Goal: Information Seeking & Learning: Compare options

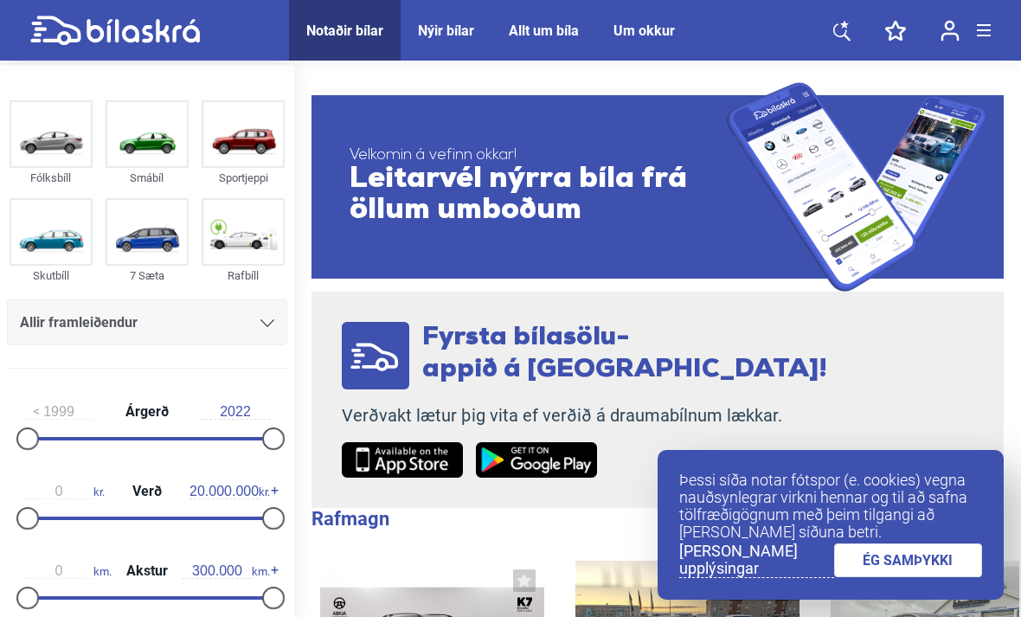
click at [911, 565] on link "ÉG SAMÞYKKI" at bounding box center [908, 560] width 149 height 34
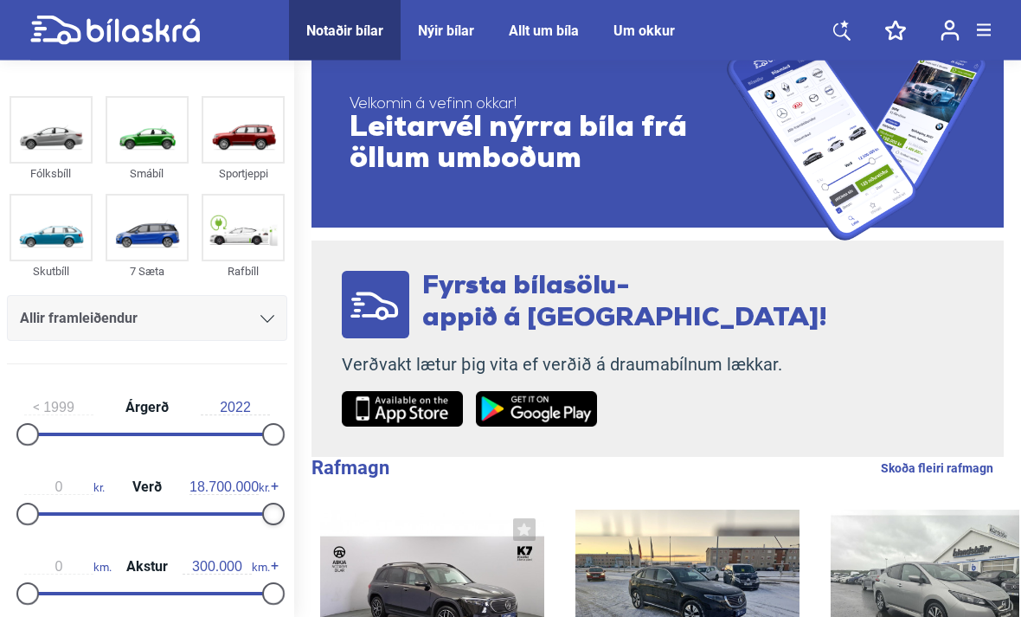
scroll to position [51, 0]
type input "800.000"
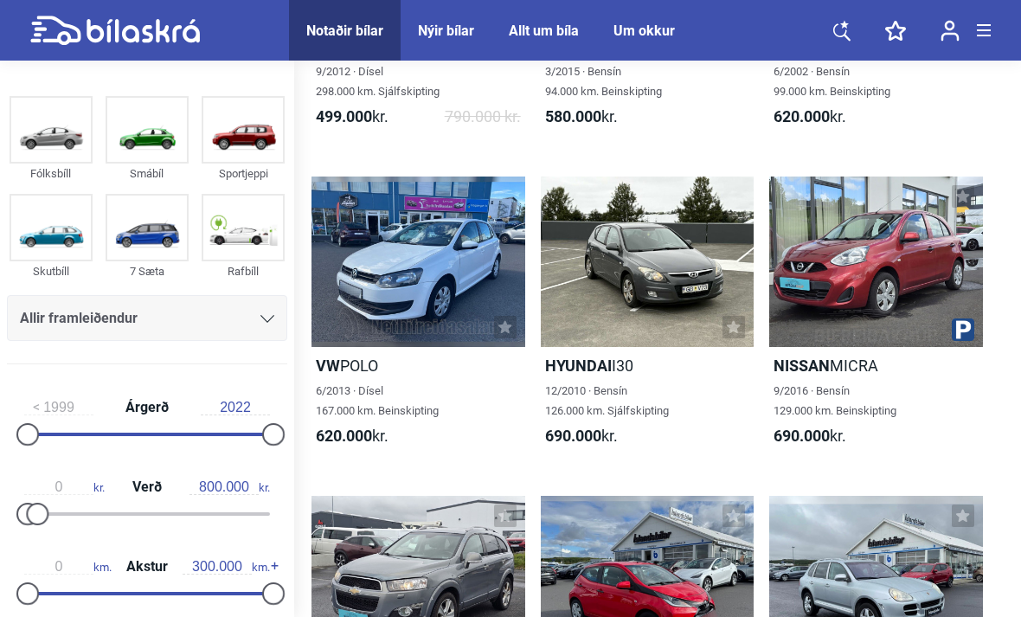
click at [462, 280] on div at bounding box center [418, 262] width 214 height 170
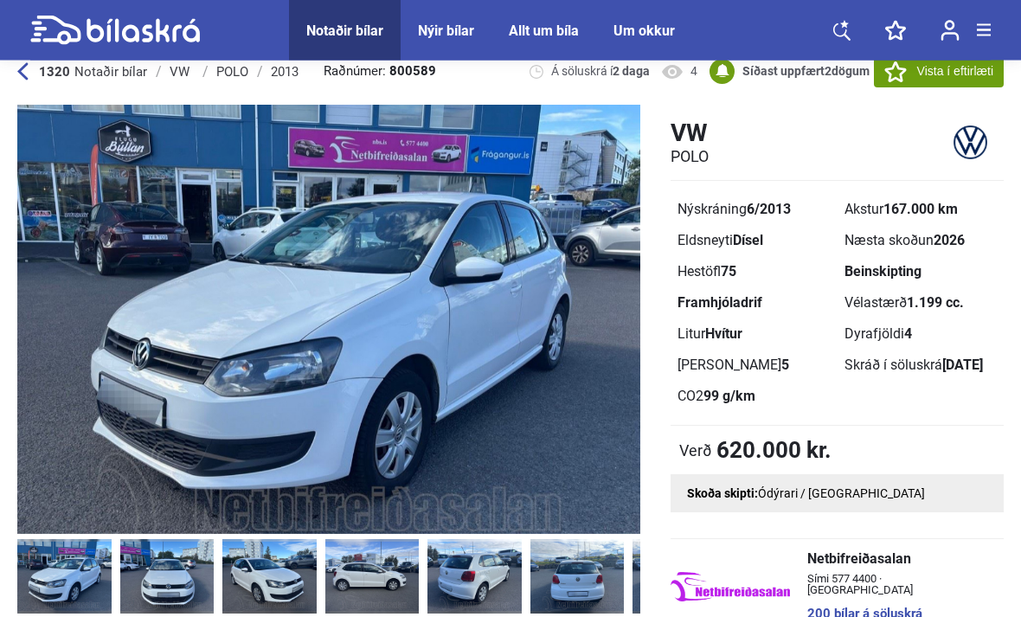
scroll to position [27, 0]
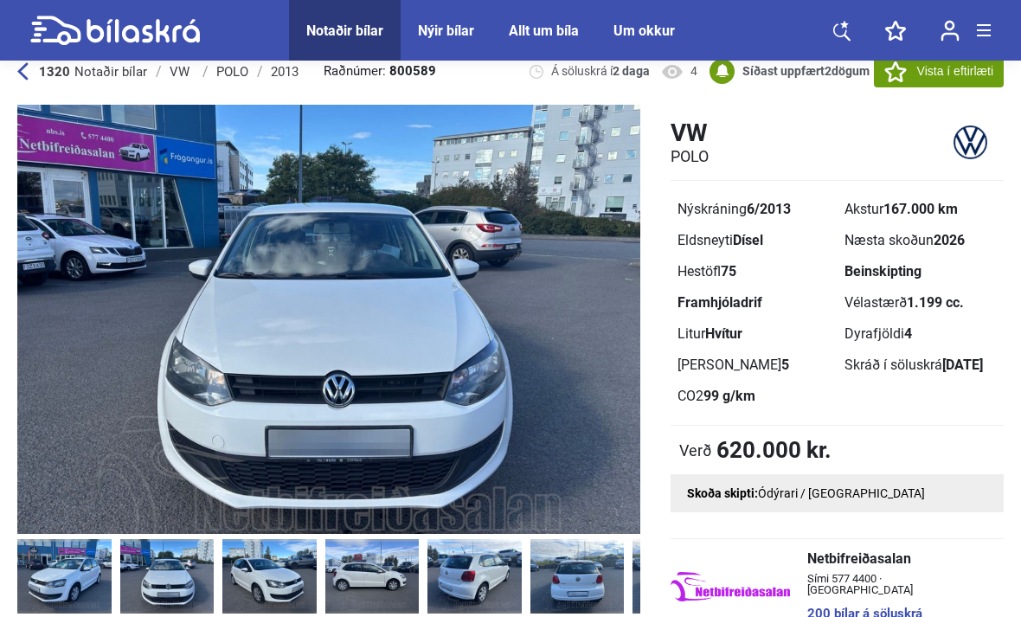
click at [183, 582] on img at bounding box center [167, 576] width 94 height 75
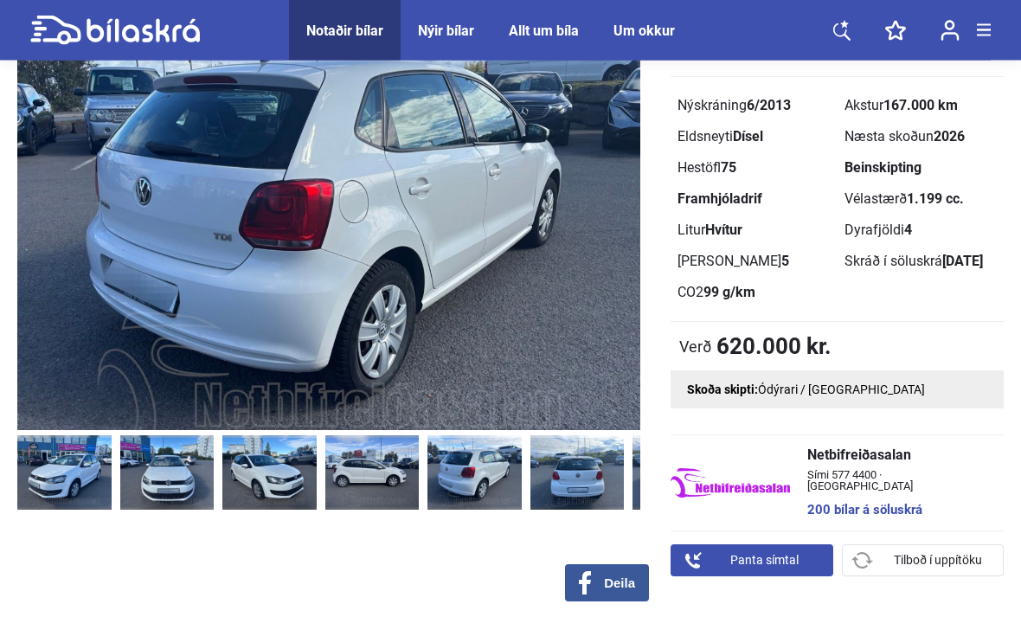
scroll to position [131, 0]
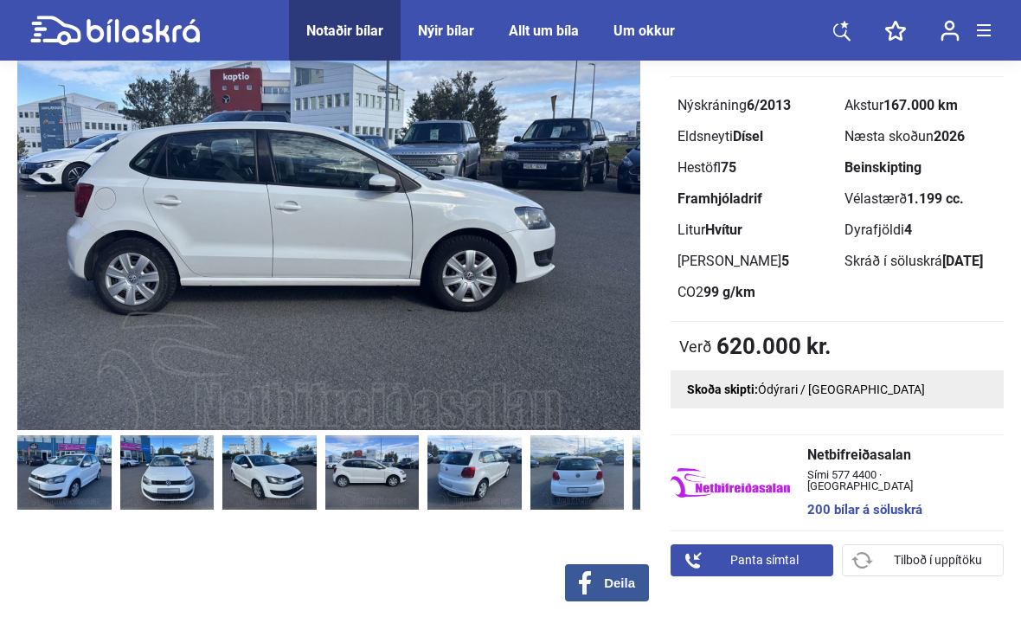
click at [374, 479] on img at bounding box center [372, 472] width 94 height 75
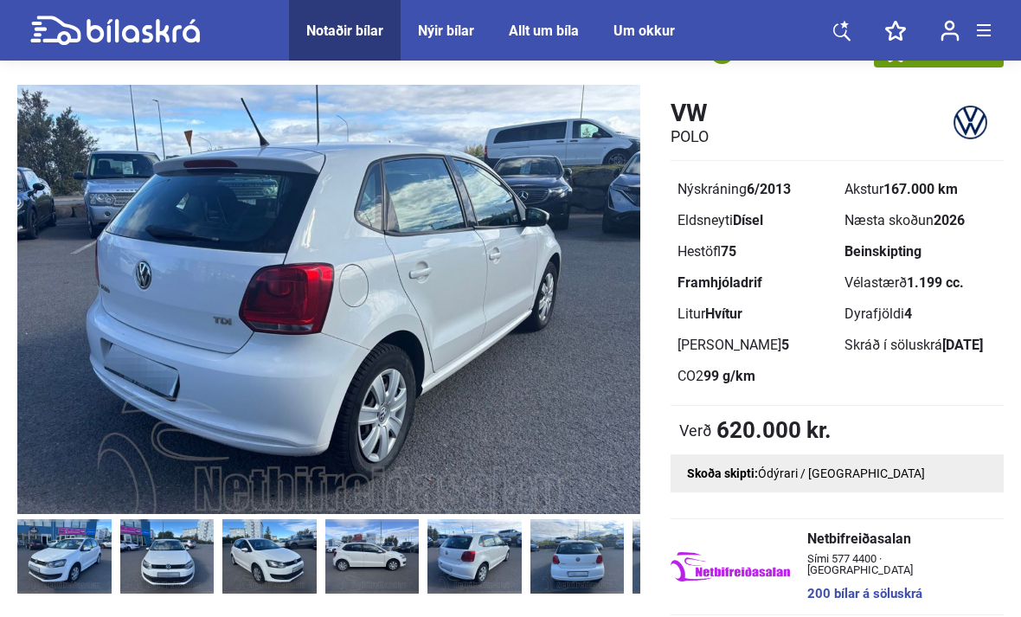
scroll to position [51, 0]
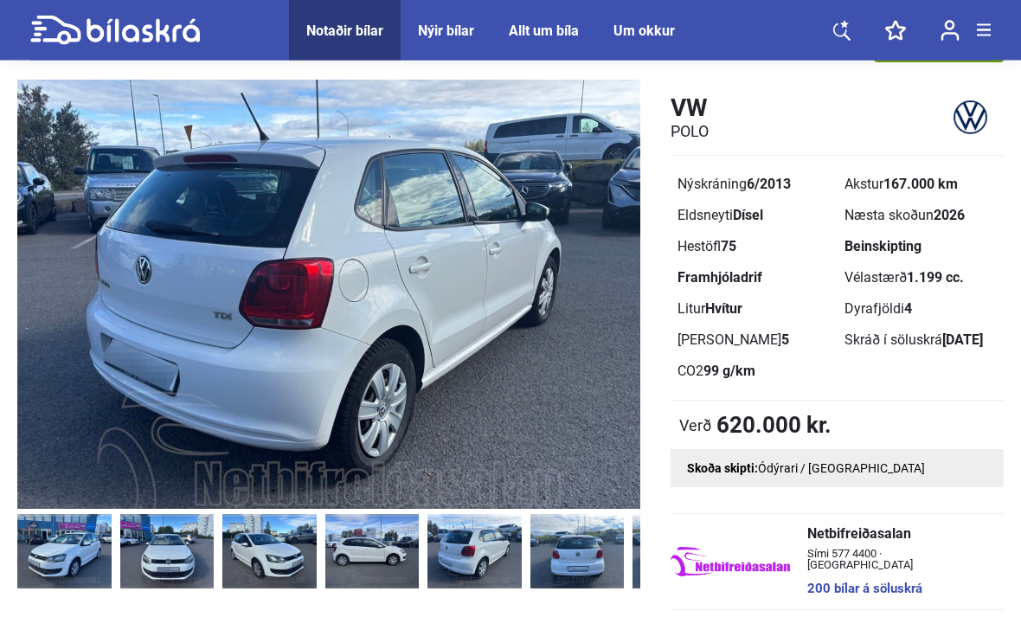
click at [295, 555] on img at bounding box center [269, 552] width 94 height 75
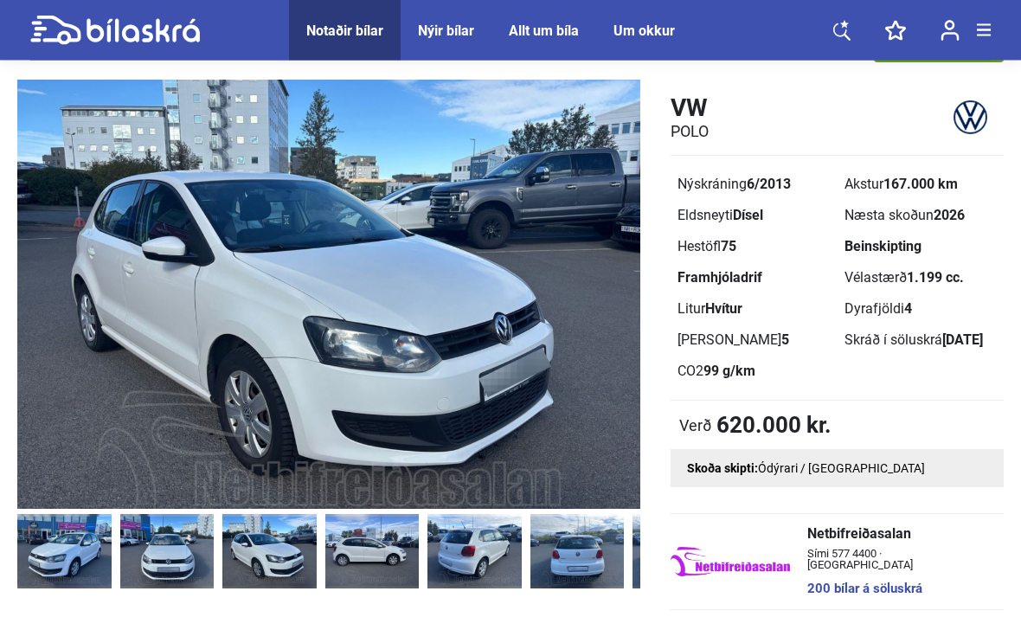
scroll to position [52, 0]
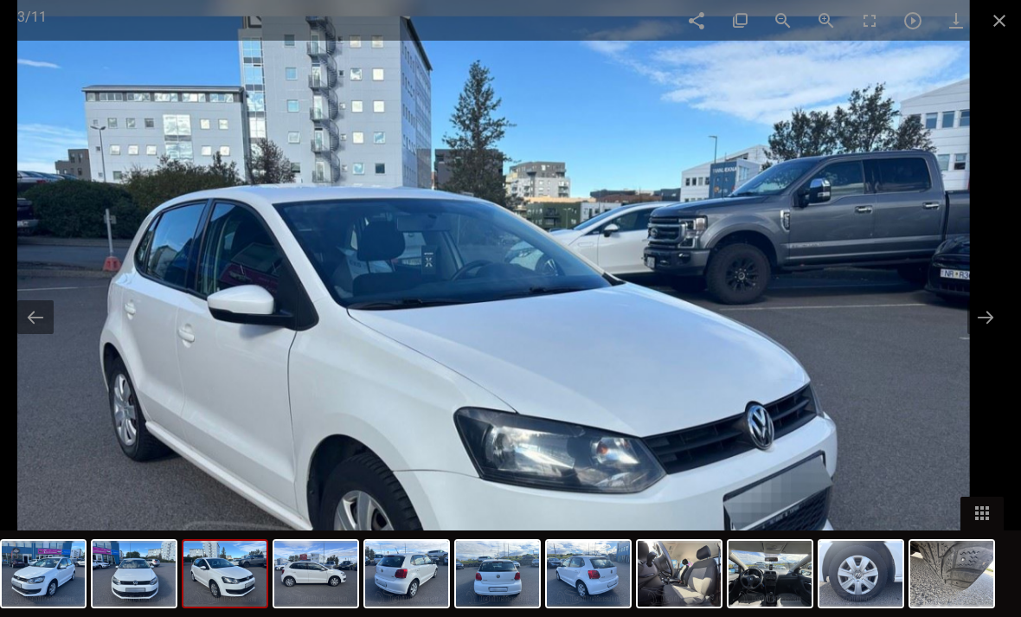
click at [315, 607] on img at bounding box center [315, 574] width 83 height 66
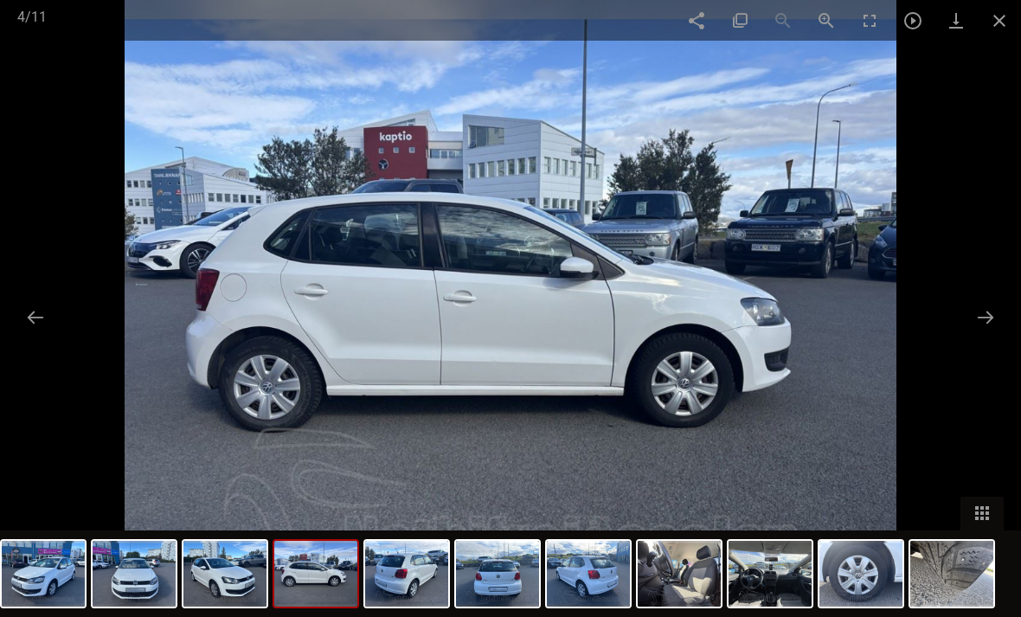
click at [990, 19] on span at bounding box center [999, 20] width 43 height 41
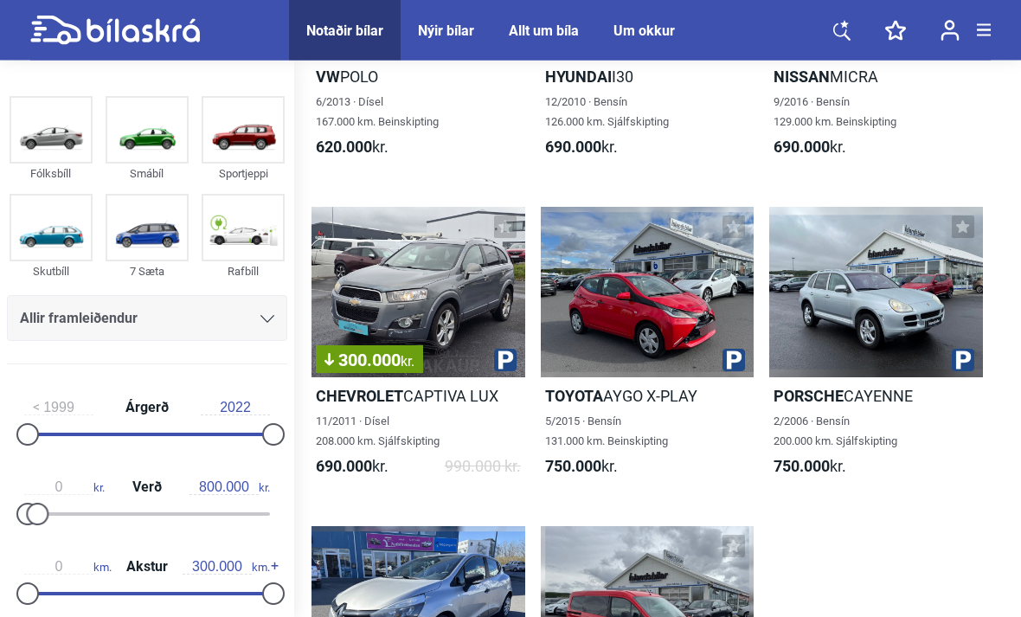
scroll to position [952, 0]
click at [850, 298] on div at bounding box center [876, 292] width 214 height 170
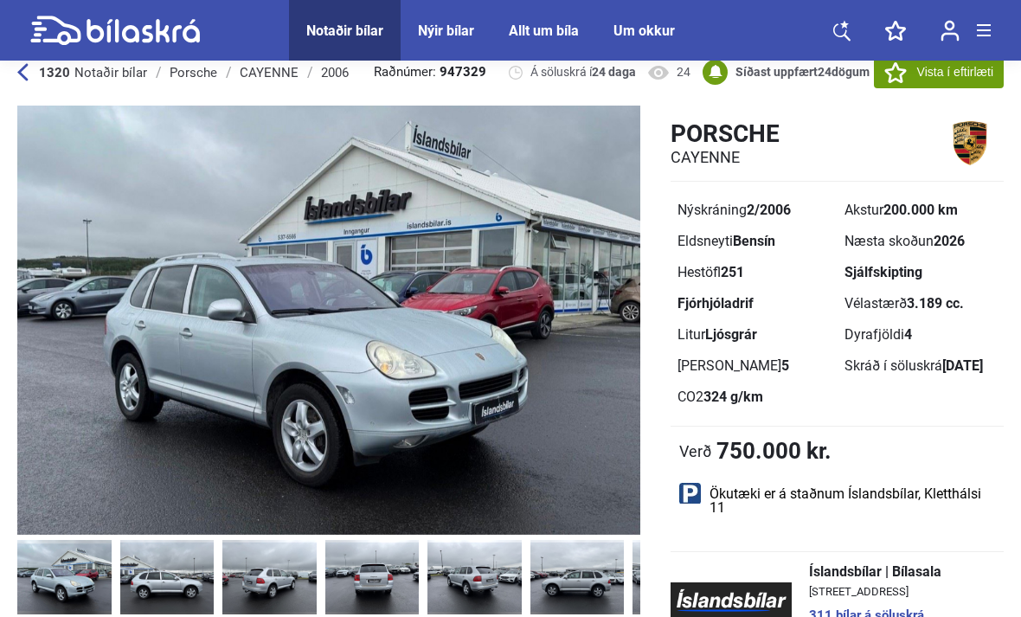
scroll to position [27, 0]
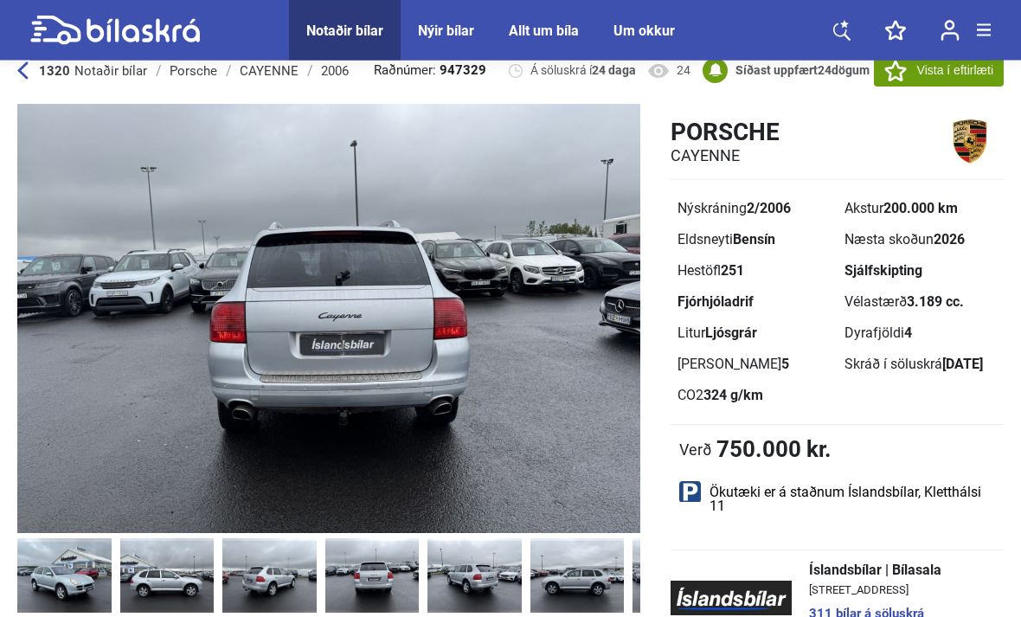
click at [273, 568] on img at bounding box center [269, 576] width 94 height 75
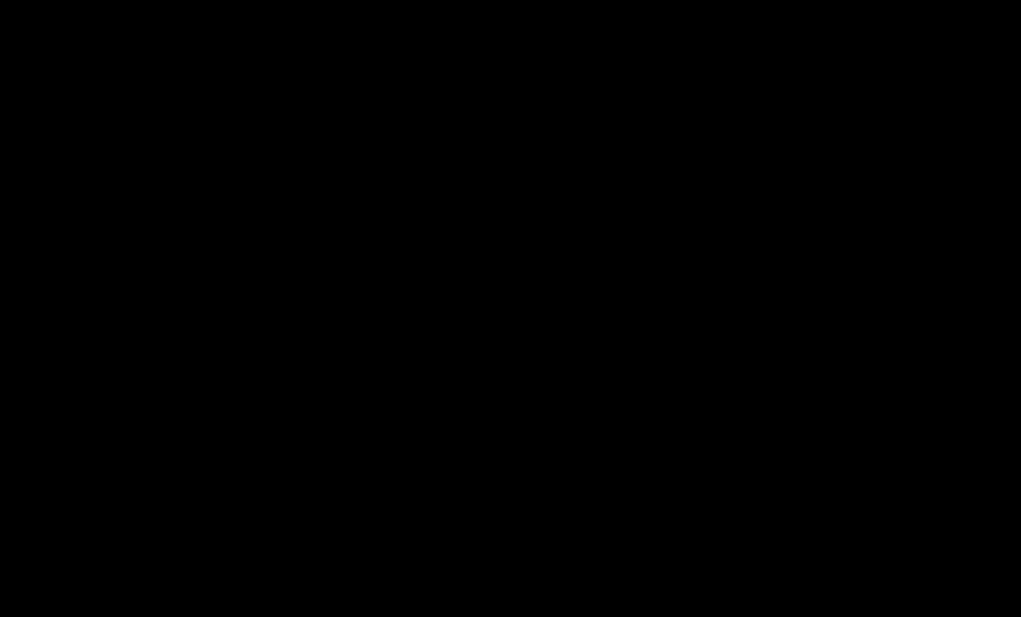
scroll to position [28, 0]
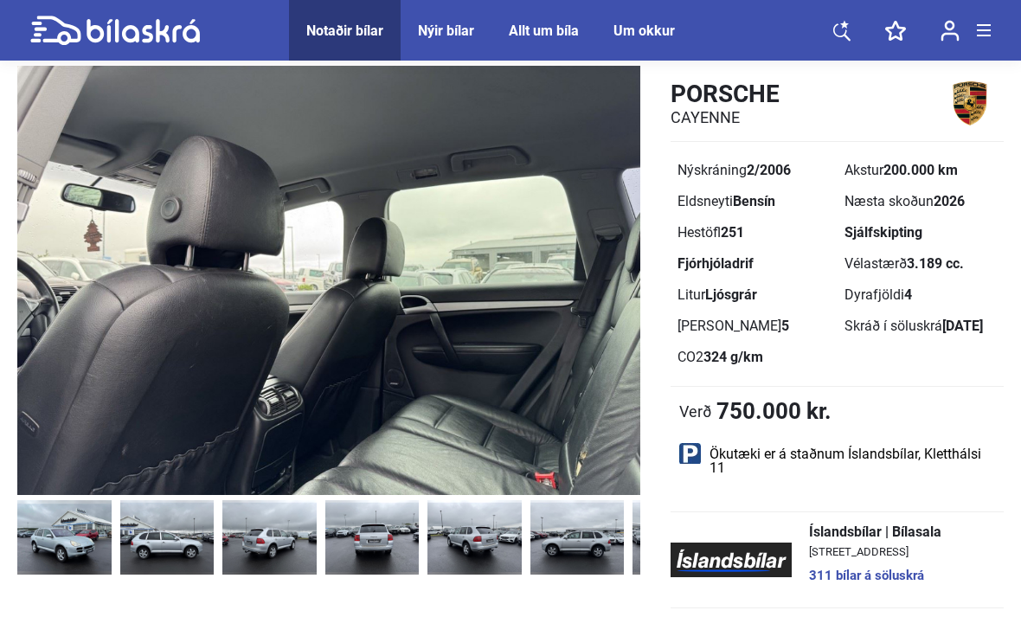
scroll to position [72, 0]
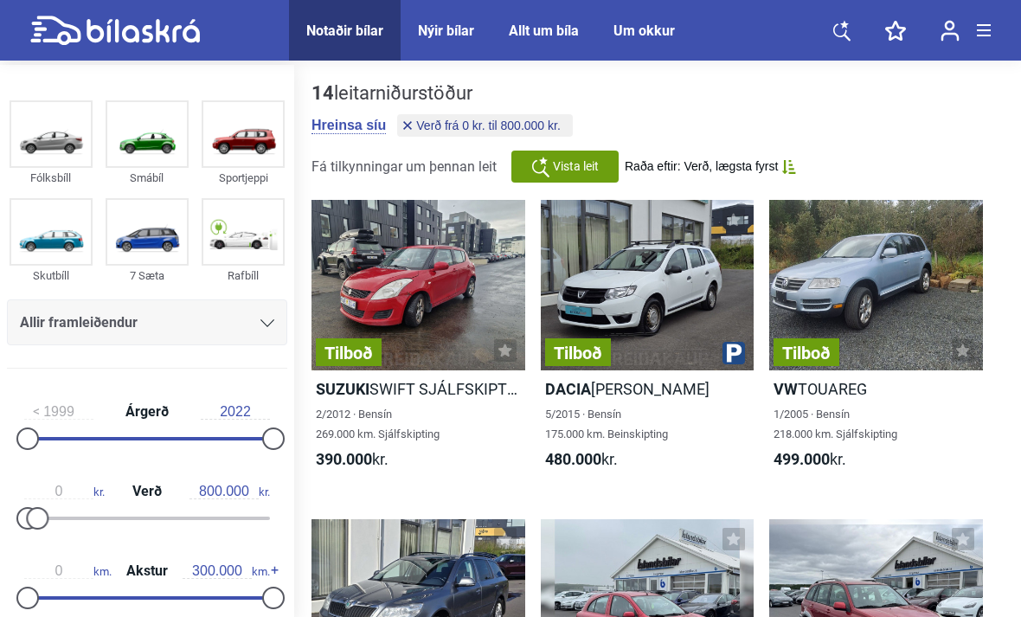
type input "20.000.000"
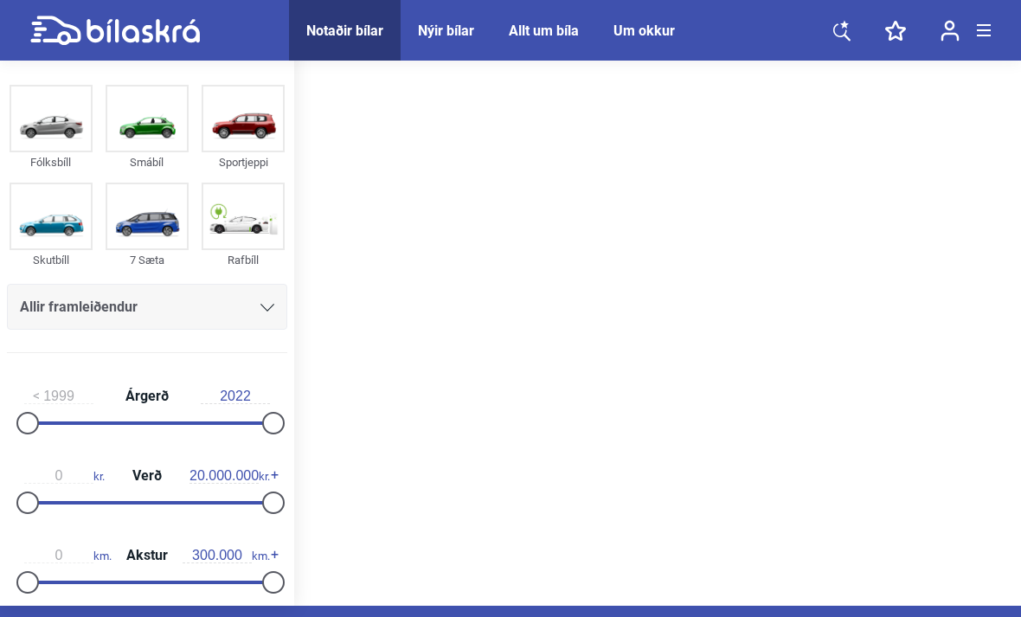
scroll to position [33, 0]
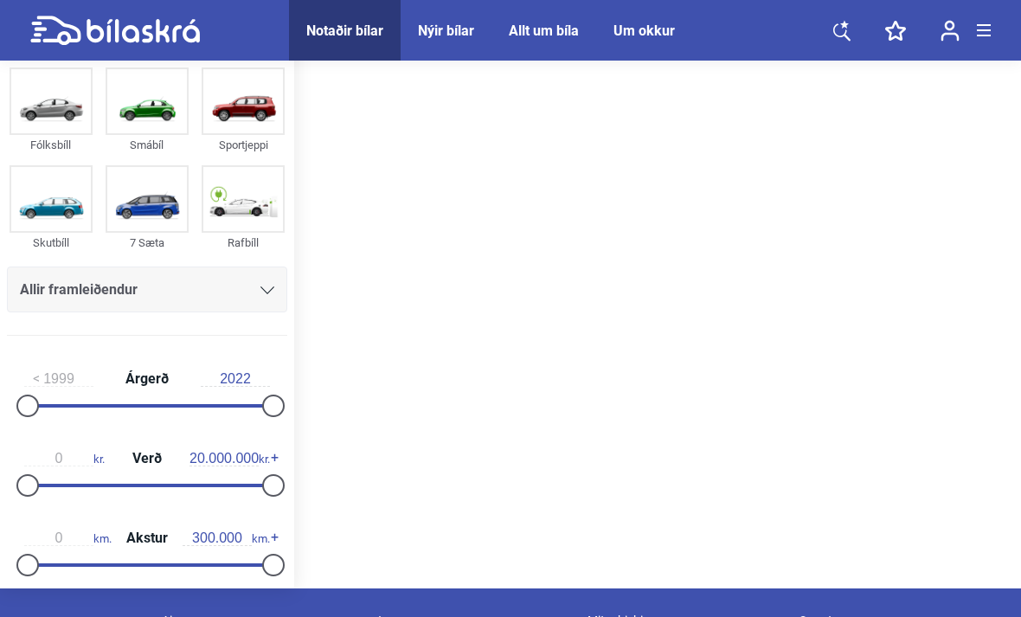
click at [998, 265] on div at bounding box center [657, 310] width 727 height 556
